Goal: Task Accomplishment & Management: Use online tool/utility

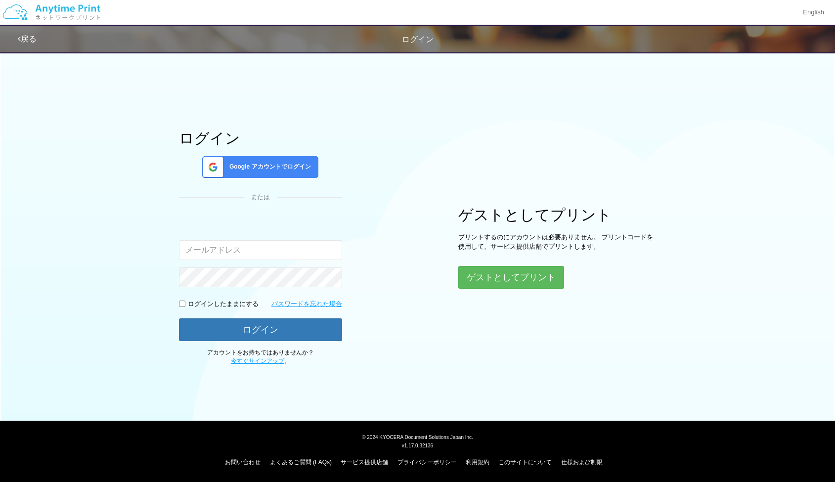
click at [254, 169] on span "Google アカウントでログイン" at bounding box center [268, 167] width 86 height 8
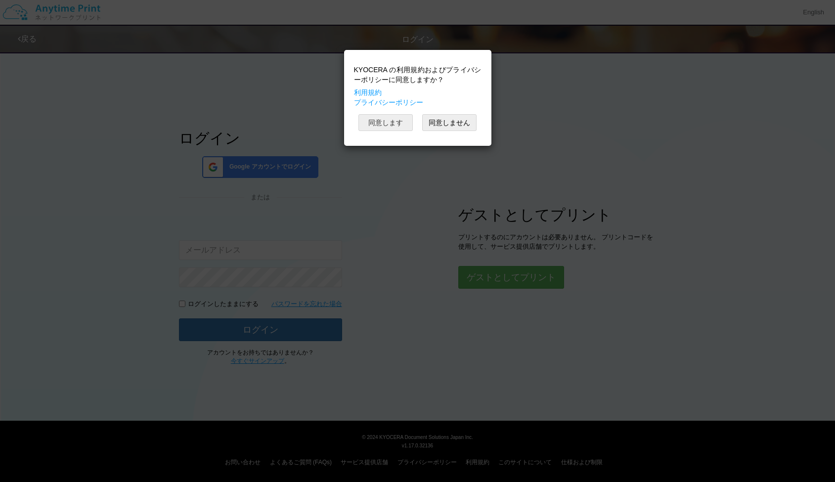
click at [405, 121] on button "同意します" at bounding box center [385, 122] width 54 height 17
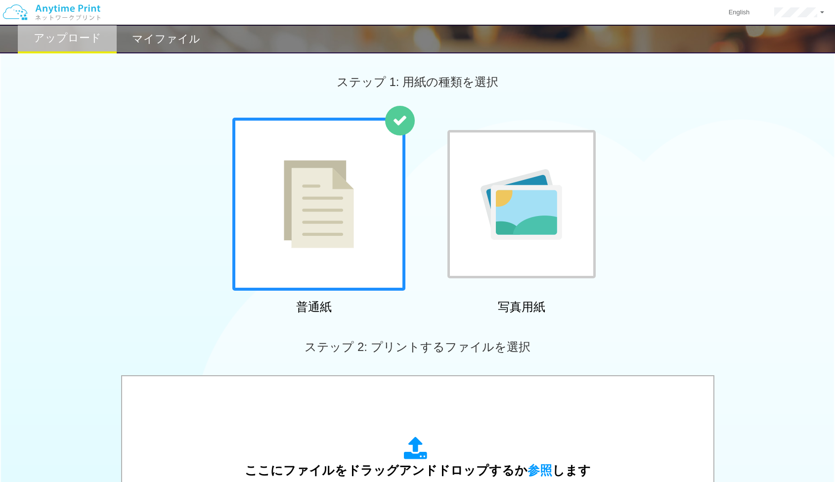
click at [165, 49] on div "マイファイル" at bounding box center [166, 39] width 99 height 29
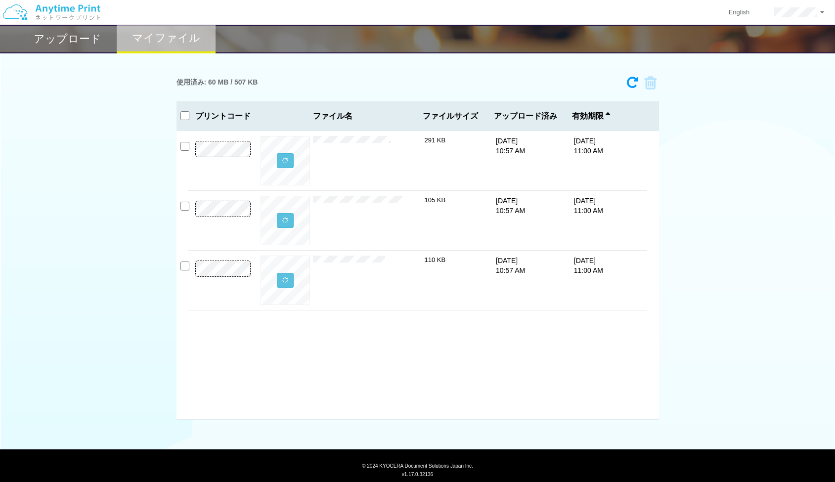
click at [78, 33] on h2 "アップロード" at bounding box center [68, 39] width 68 height 12
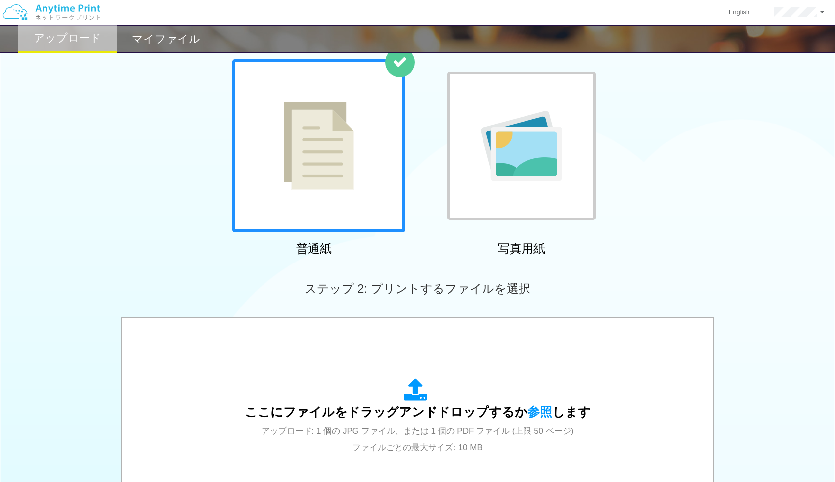
scroll to position [64, 0]
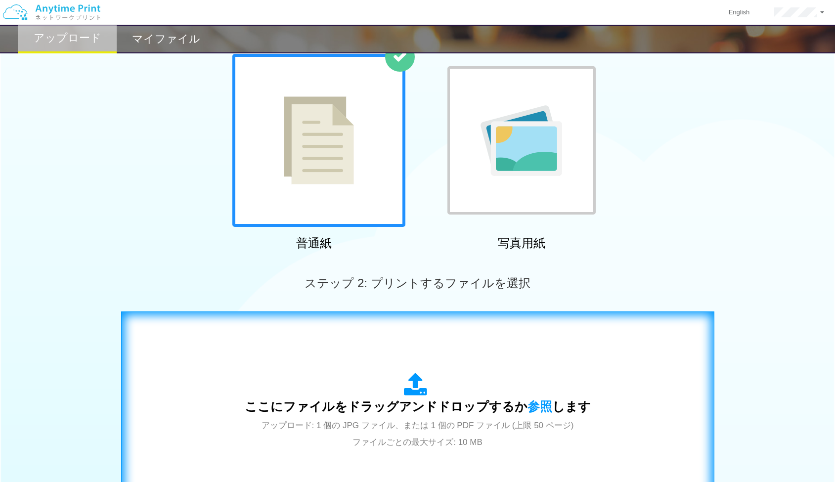
click at [439, 379] on div "ここにファイルをドラッグアンドドロップするか 参照 します アップロード: 1 個の JPG ファイル、または 1 個の PDF ファイル (上限 50 ペー…" at bounding box center [418, 411] width 346 height 77
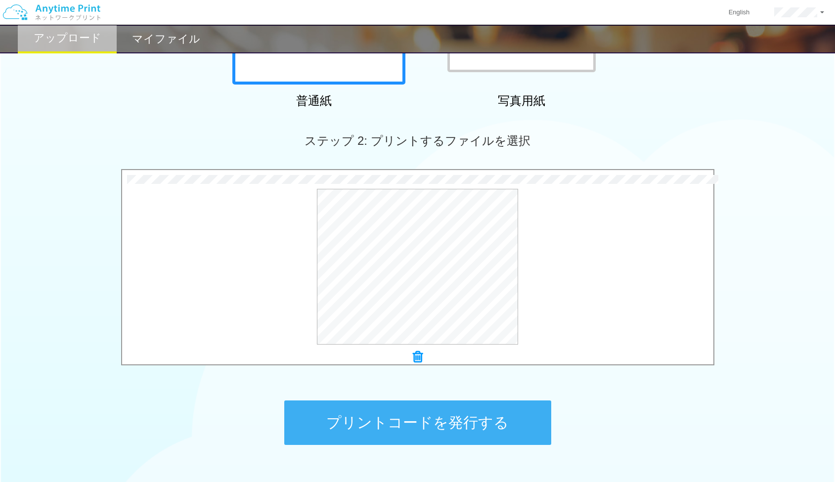
scroll to position [206, 0]
click at [436, 419] on button "プリントコードを発行する" at bounding box center [417, 423] width 267 height 44
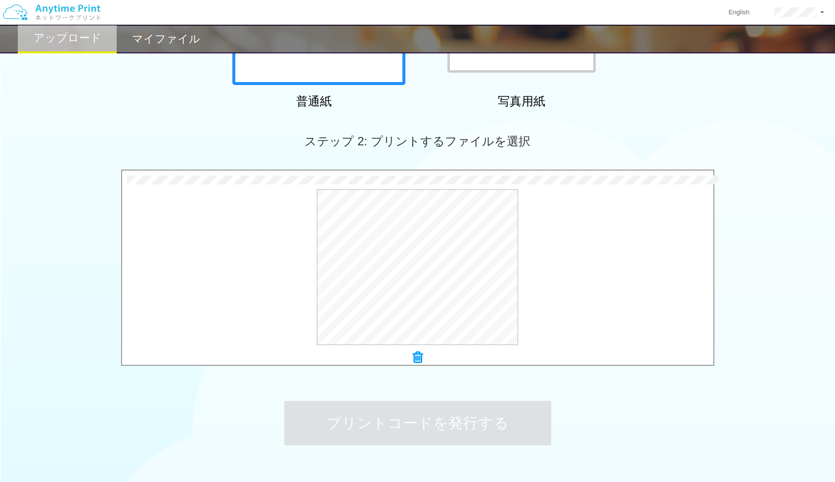
scroll to position [0, 0]
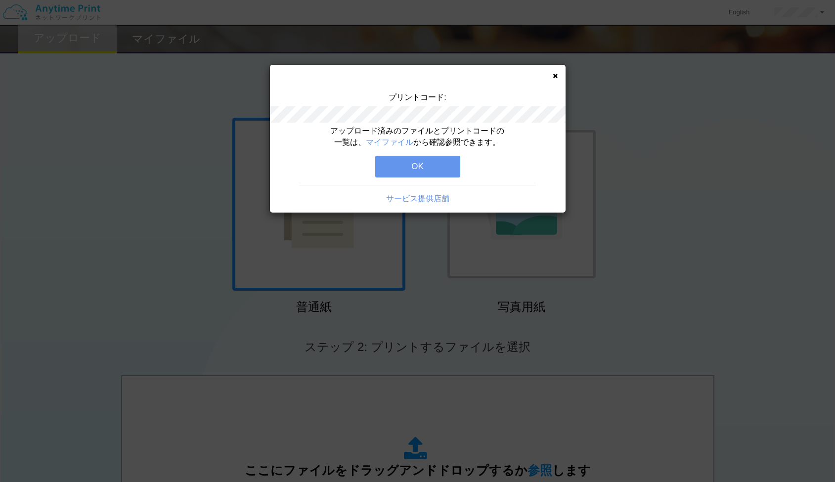
click at [432, 170] on button "OK" at bounding box center [417, 167] width 85 height 22
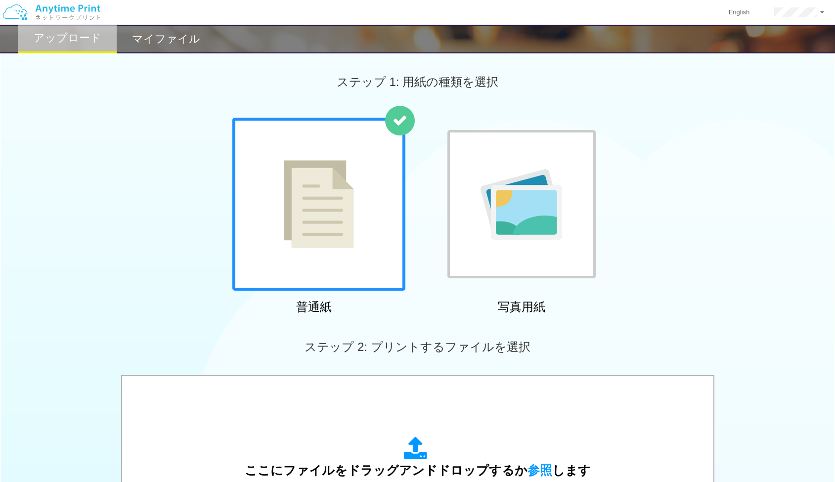
click at [153, 38] on h2 "マイファイル" at bounding box center [166, 39] width 68 height 12
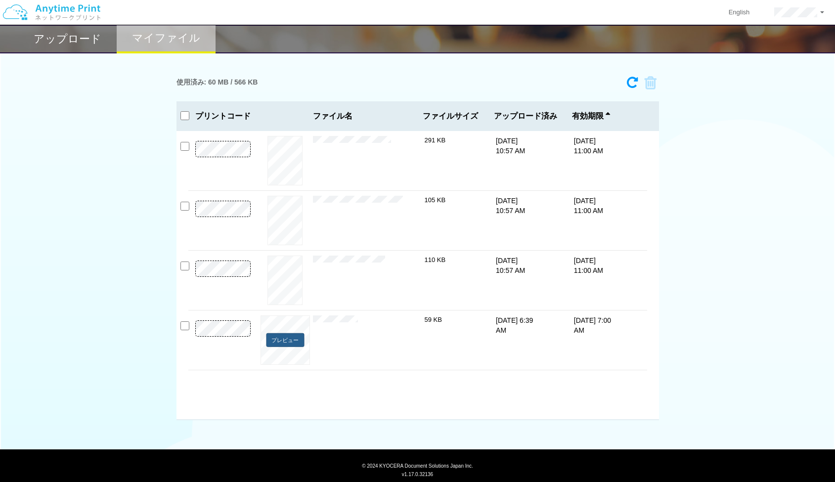
click at [296, 340] on button "プレビュー" at bounding box center [285, 340] width 38 height 14
